Goal: Book appointment/travel/reservation

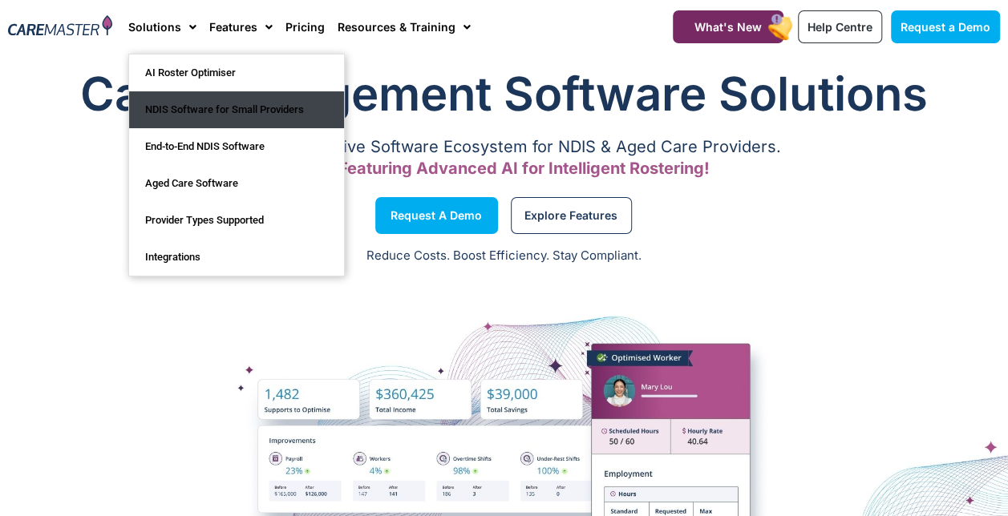
click at [194, 107] on link "NDIS Software for Small Providers" at bounding box center [236, 109] width 215 height 37
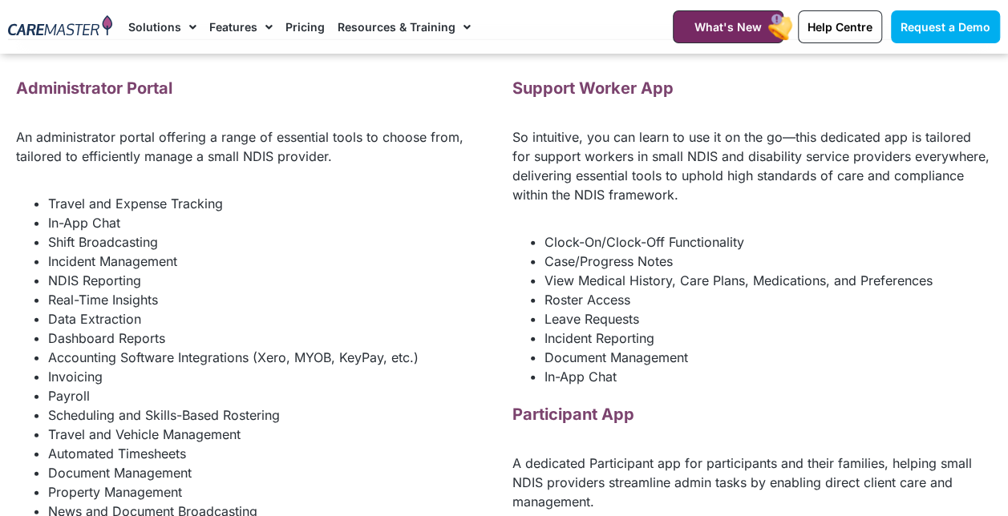
scroll to position [2089, 0]
